Goal: Task Accomplishment & Management: Use online tool/utility

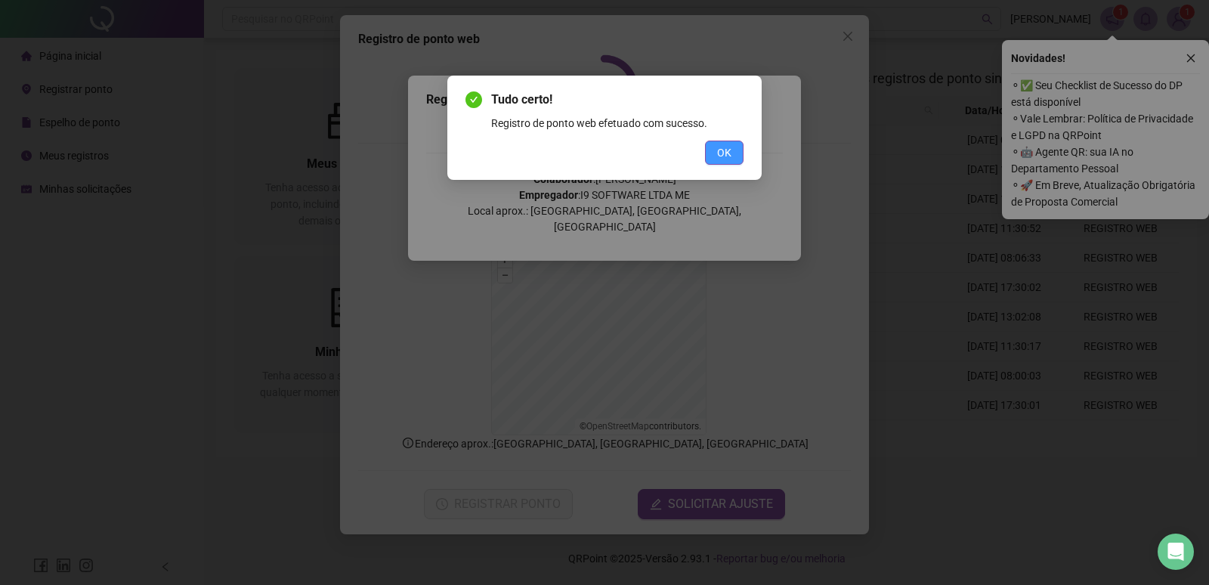
click at [738, 146] on button "OK" at bounding box center [724, 153] width 39 height 24
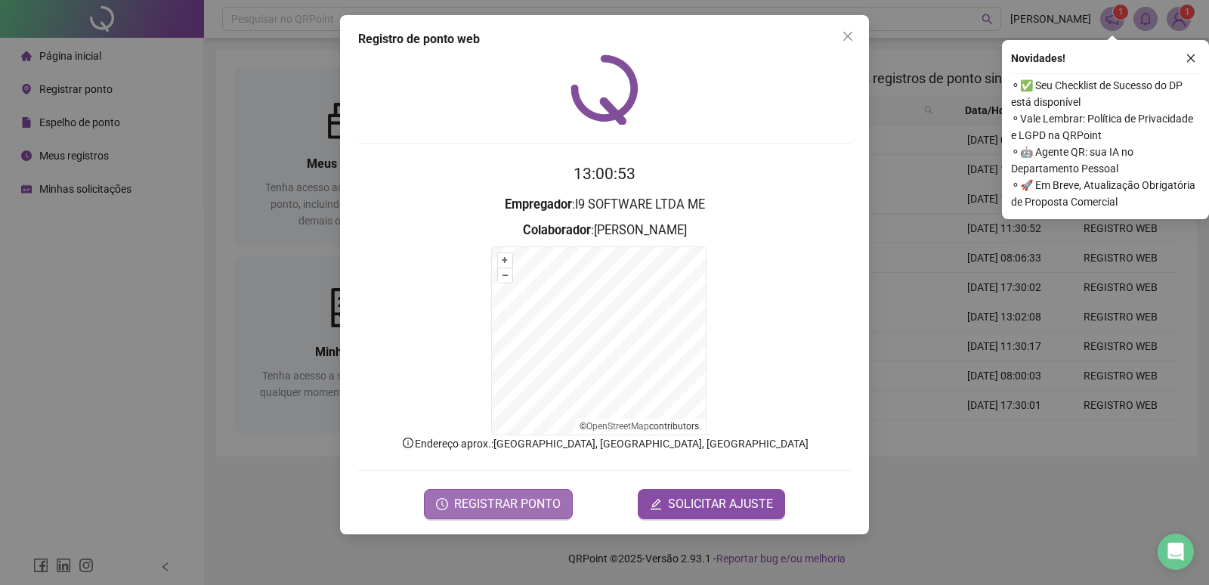
click at [522, 500] on span "REGISTRAR PONTO" at bounding box center [507, 504] width 107 height 18
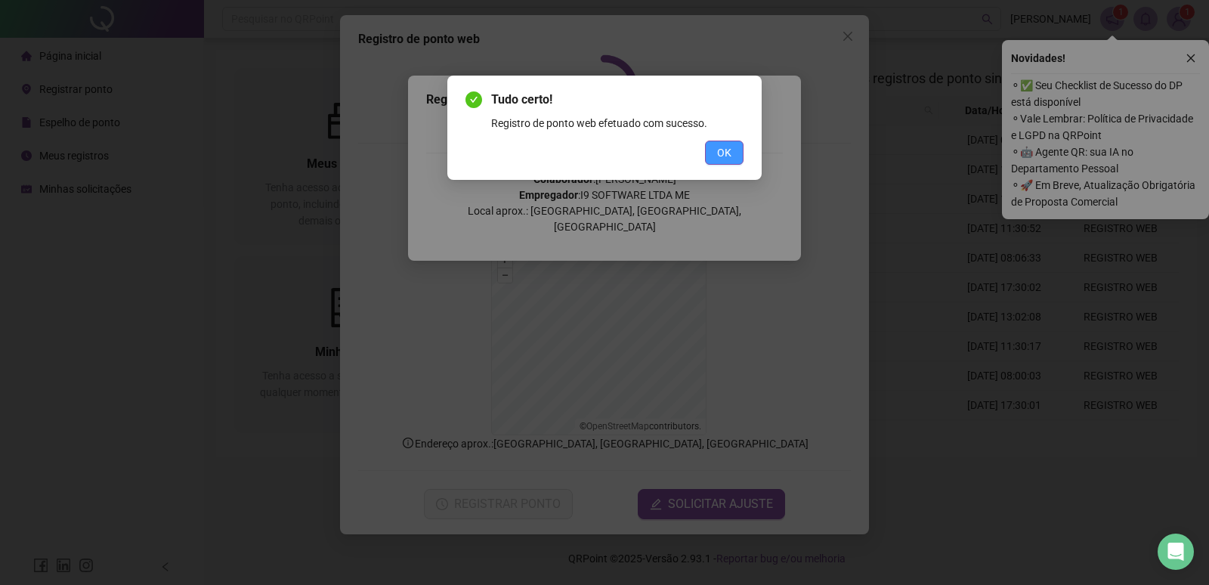
click at [729, 149] on span "OK" at bounding box center [724, 152] width 14 height 17
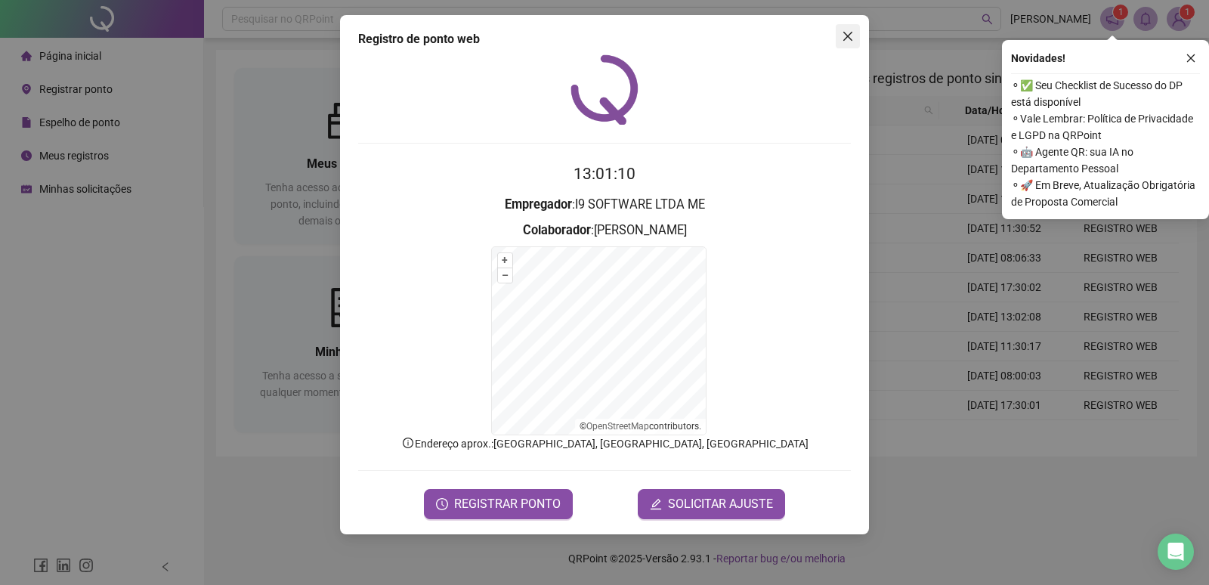
click at [847, 42] on button "Close" at bounding box center [848, 36] width 24 height 24
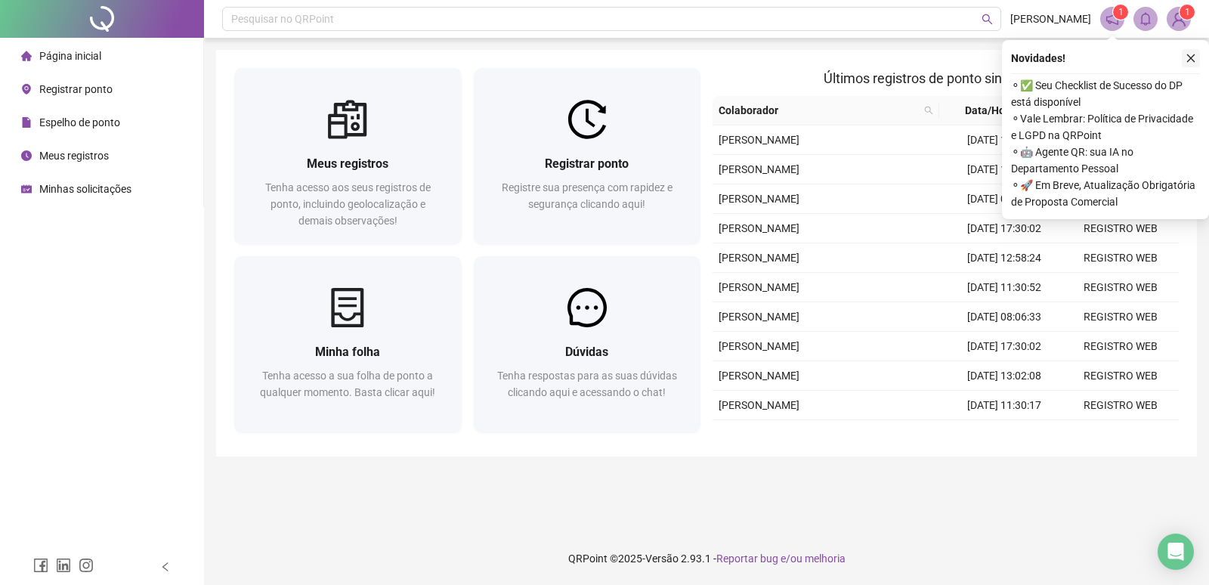
click at [1188, 63] on icon "close" at bounding box center [1191, 58] width 11 height 11
click at [1193, 58] on icon "close" at bounding box center [1191, 58] width 11 height 11
